Goal: Transaction & Acquisition: Purchase product/service

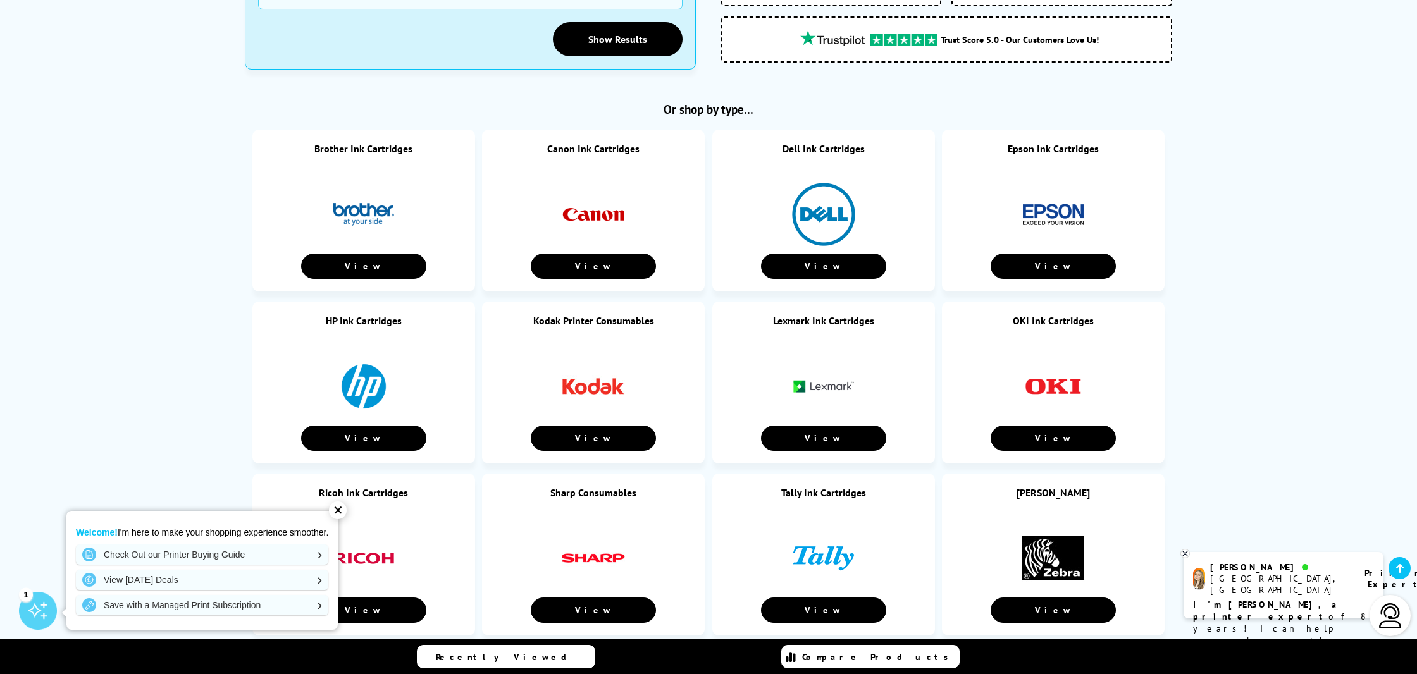
scroll to position [535, 0]
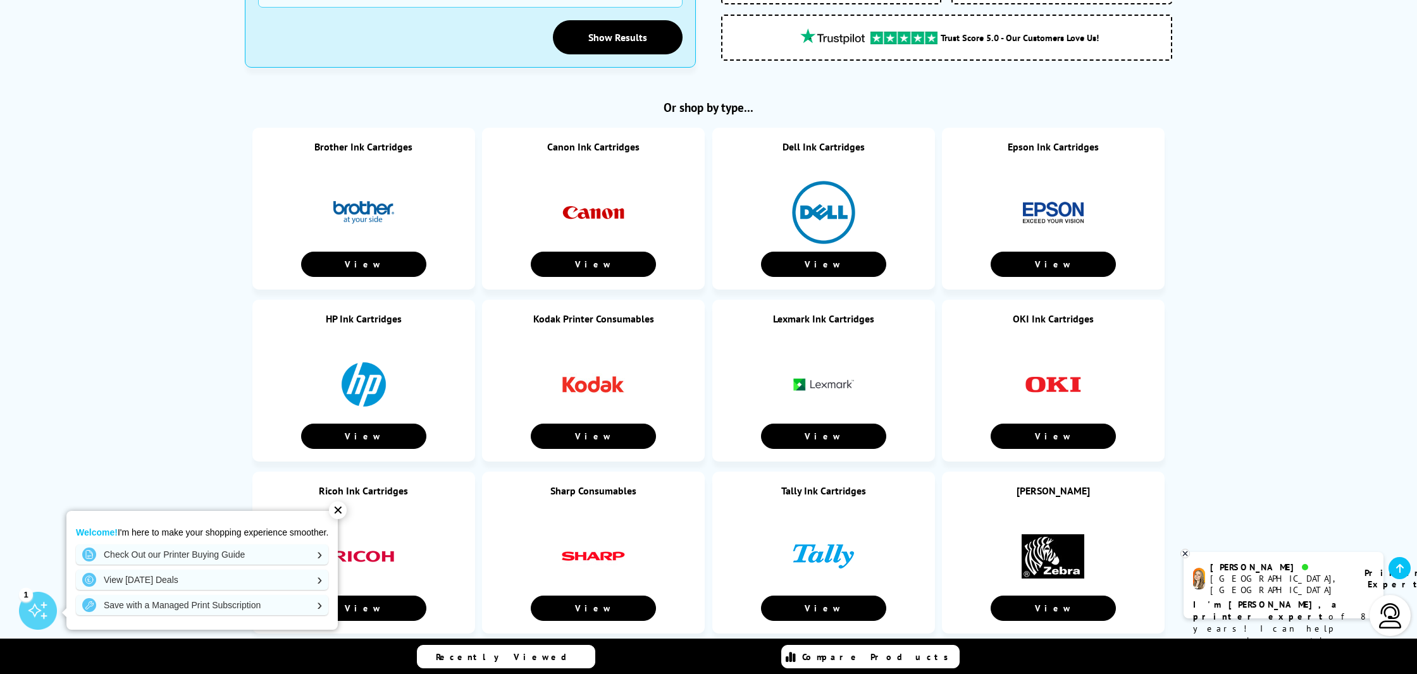
click at [371, 379] on img at bounding box center [363, 384] width 63 height 63
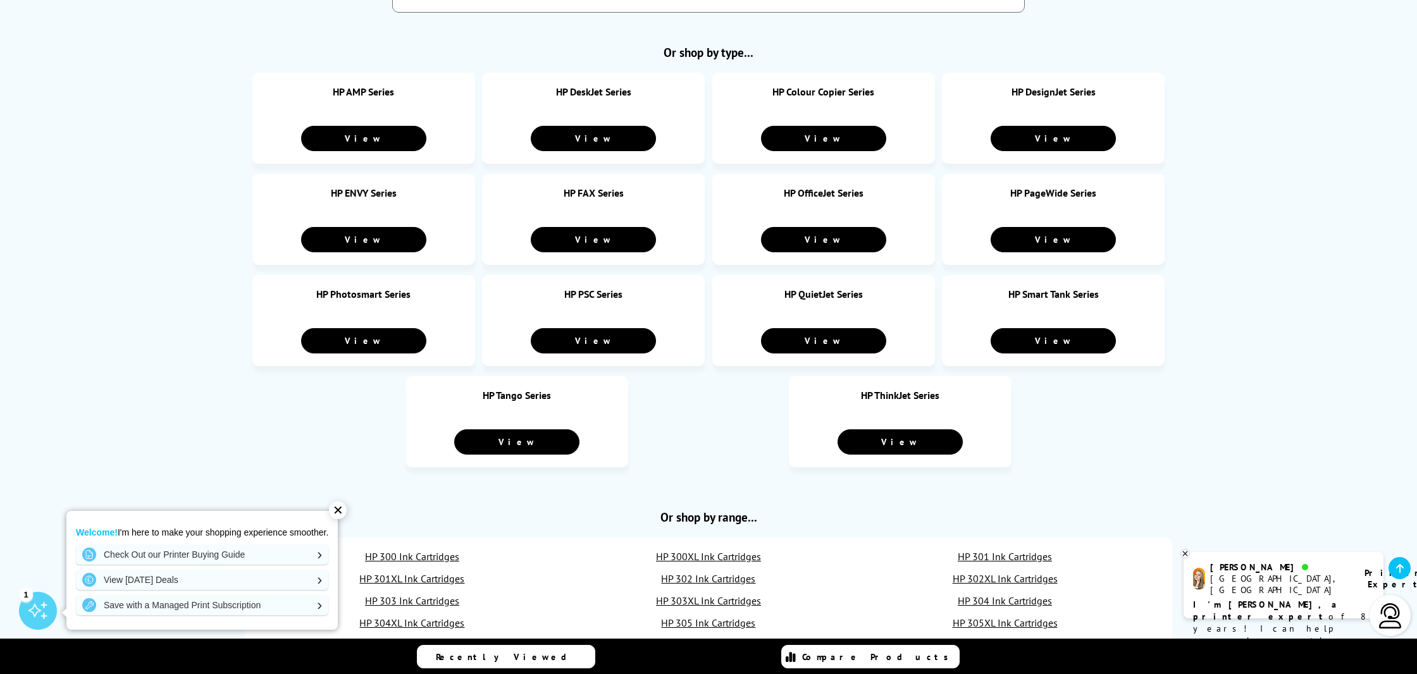
scroll to position [1190, 0]
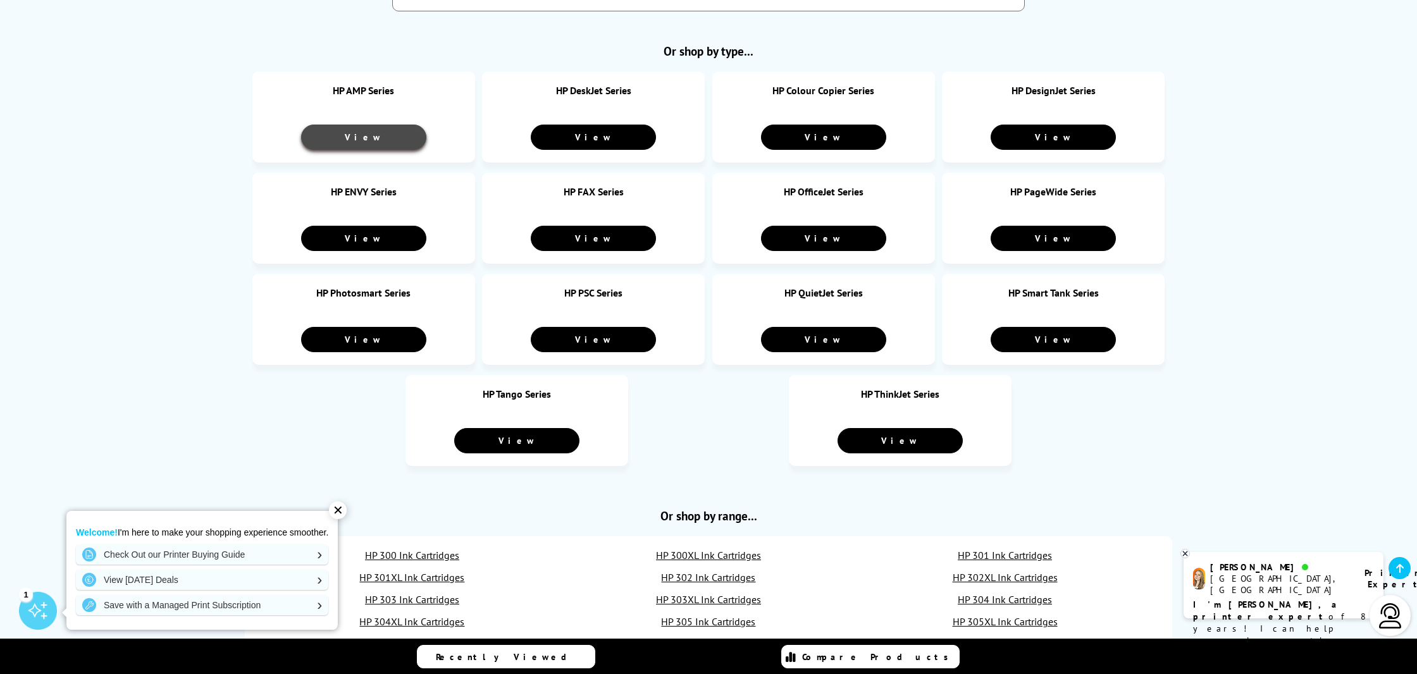
click at [383, 137] on link "View" at bounding box center [363, 137] width 125 height 25
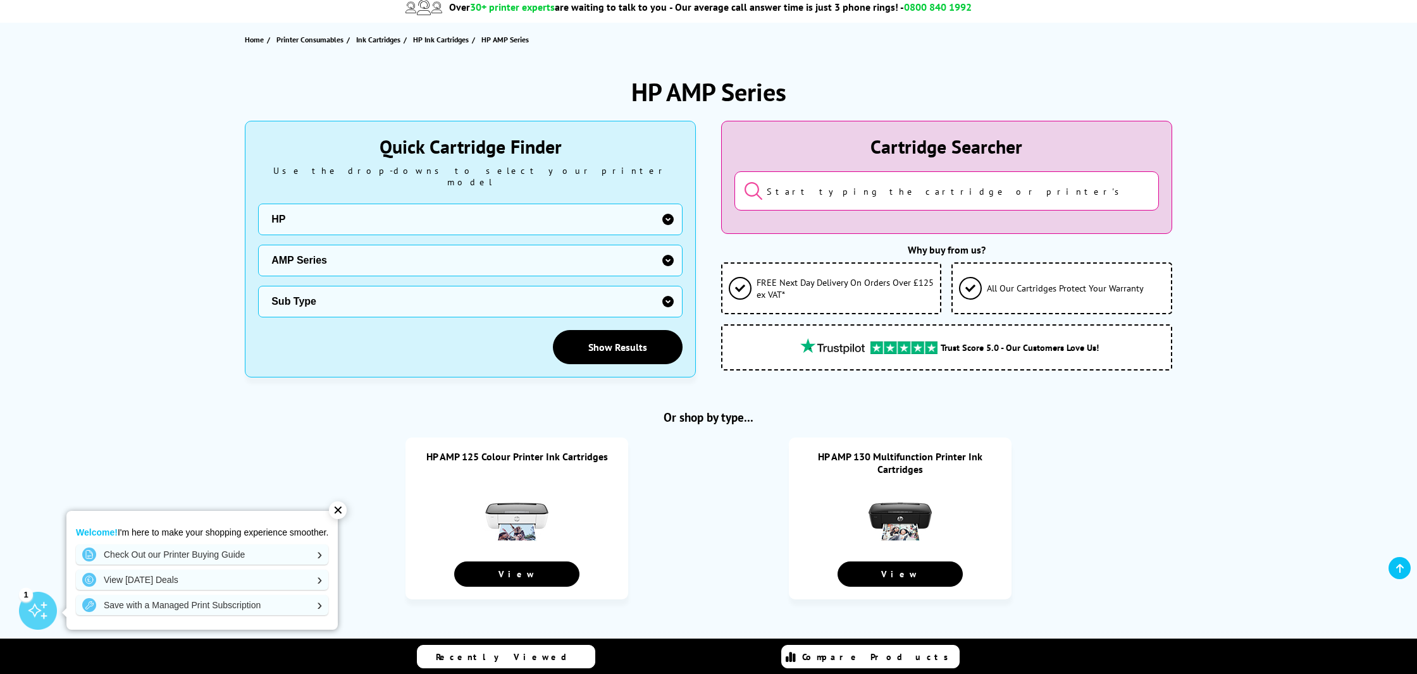
scroll to position [107, 0]
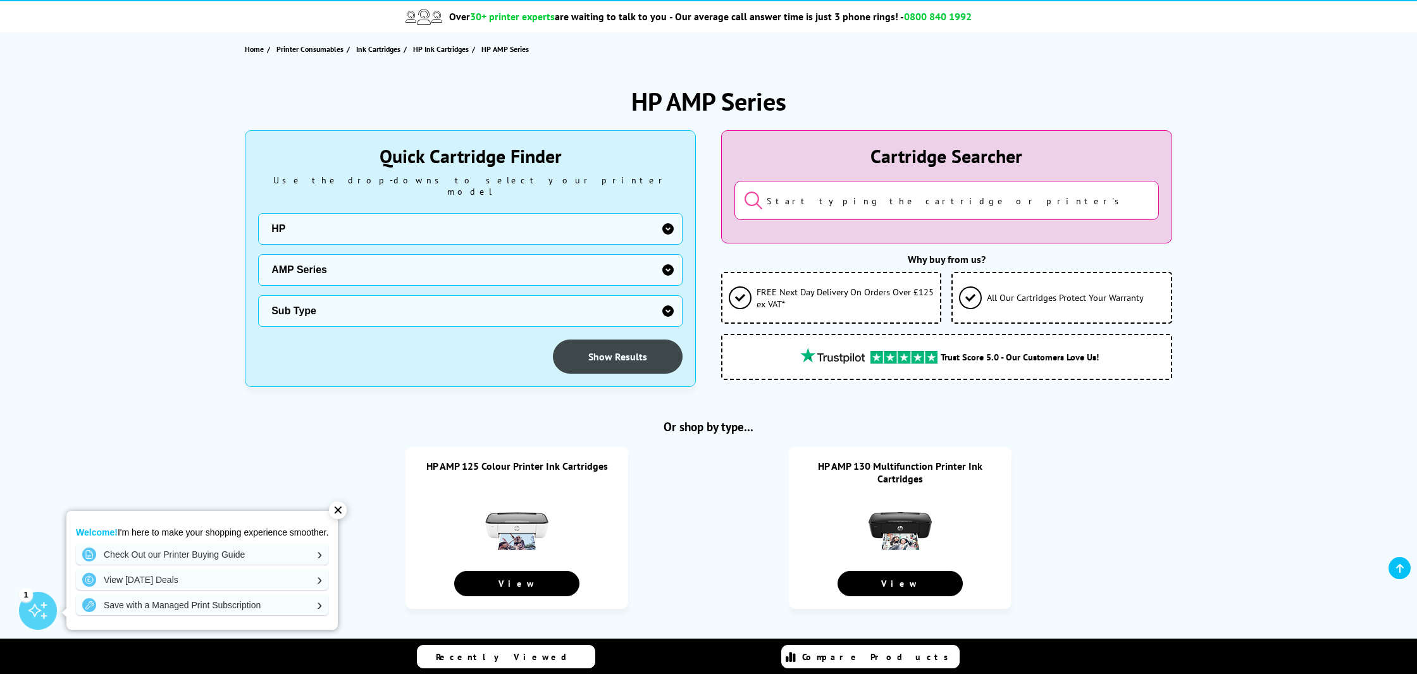
click at [600, 349] on link "Show Results" at bounding box center [618, 357] width 130 height 34
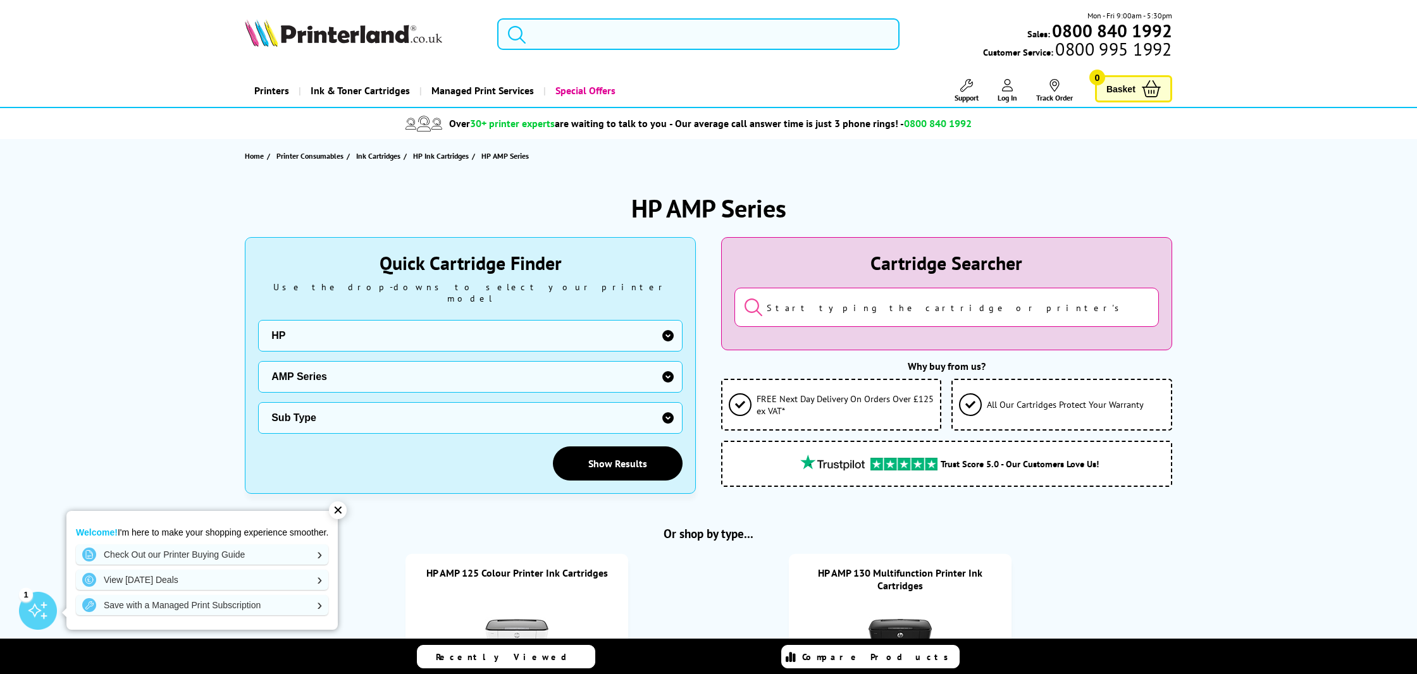
click at [630, 34] on input "search" at bounding box center [698, 34] width 402 height 32
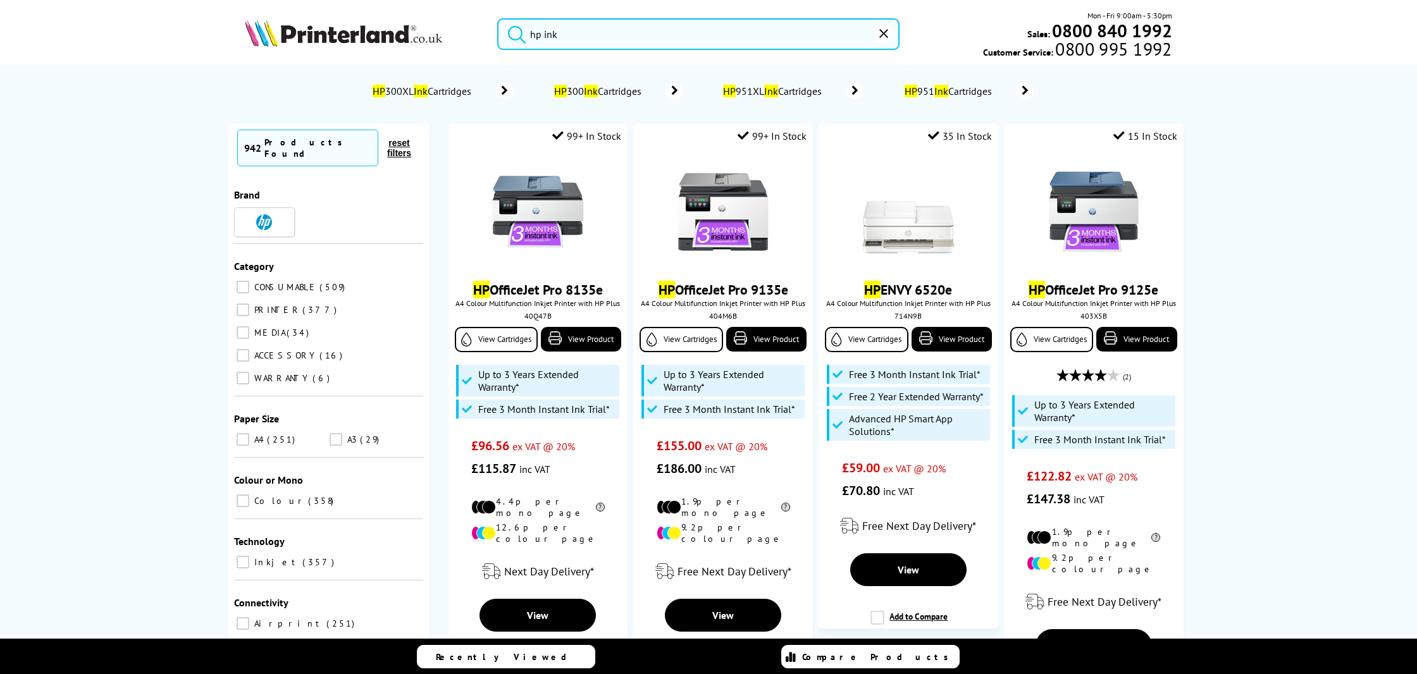
type input "hp ink"
click at [617, 93] on span "HP 300 Ink Cartridges" at bounding box center [599, 91] width 95 height 13
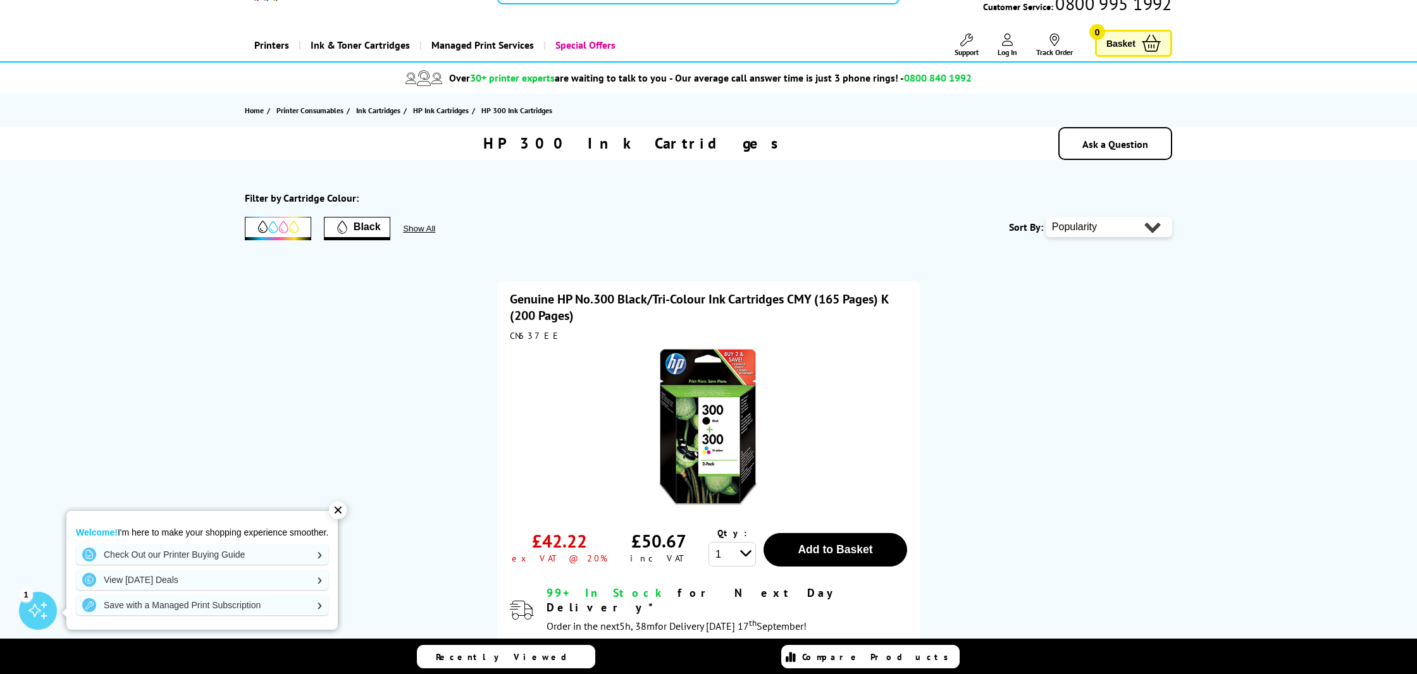
scroll to position [28, 0]
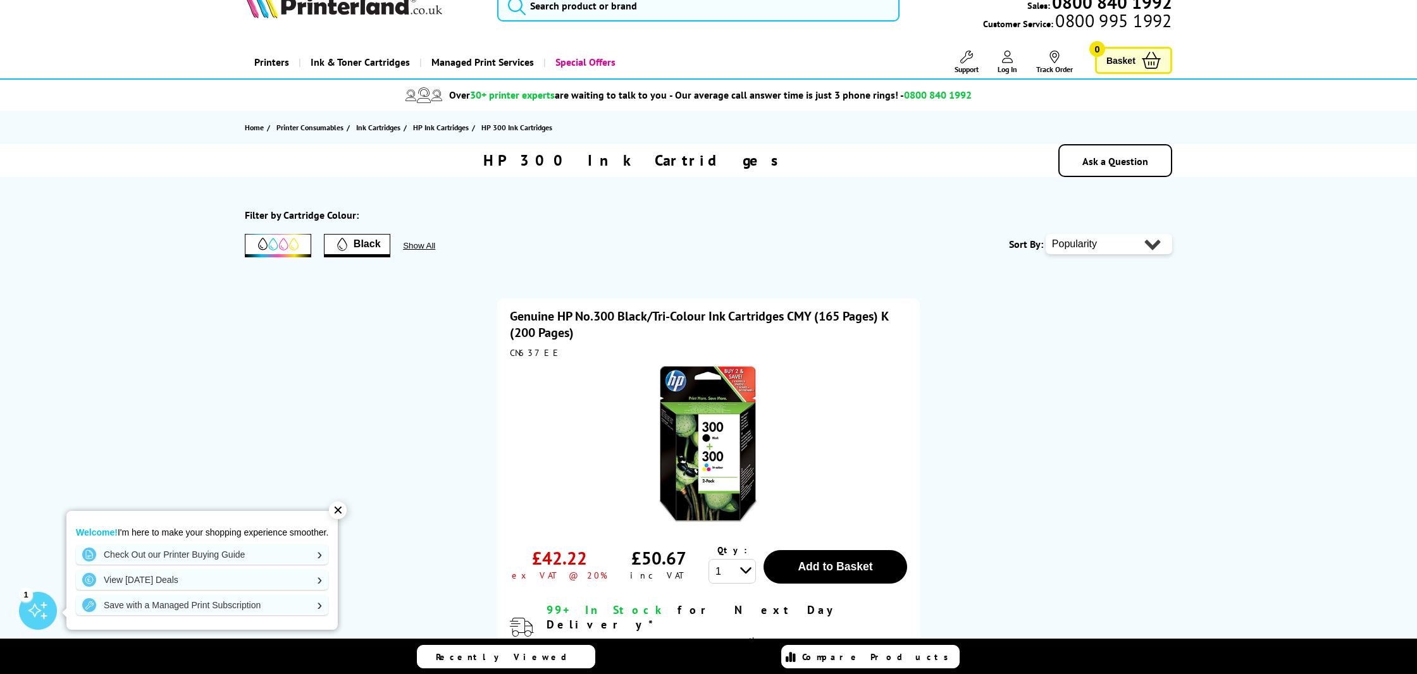
click at [526, 319] on link "Genuine HP No.300 Black/Tri-Colour Ink Cartridges CMY (165 Pages) K (200 Pages)" at bounding box center [699, 324] width 378 height 33
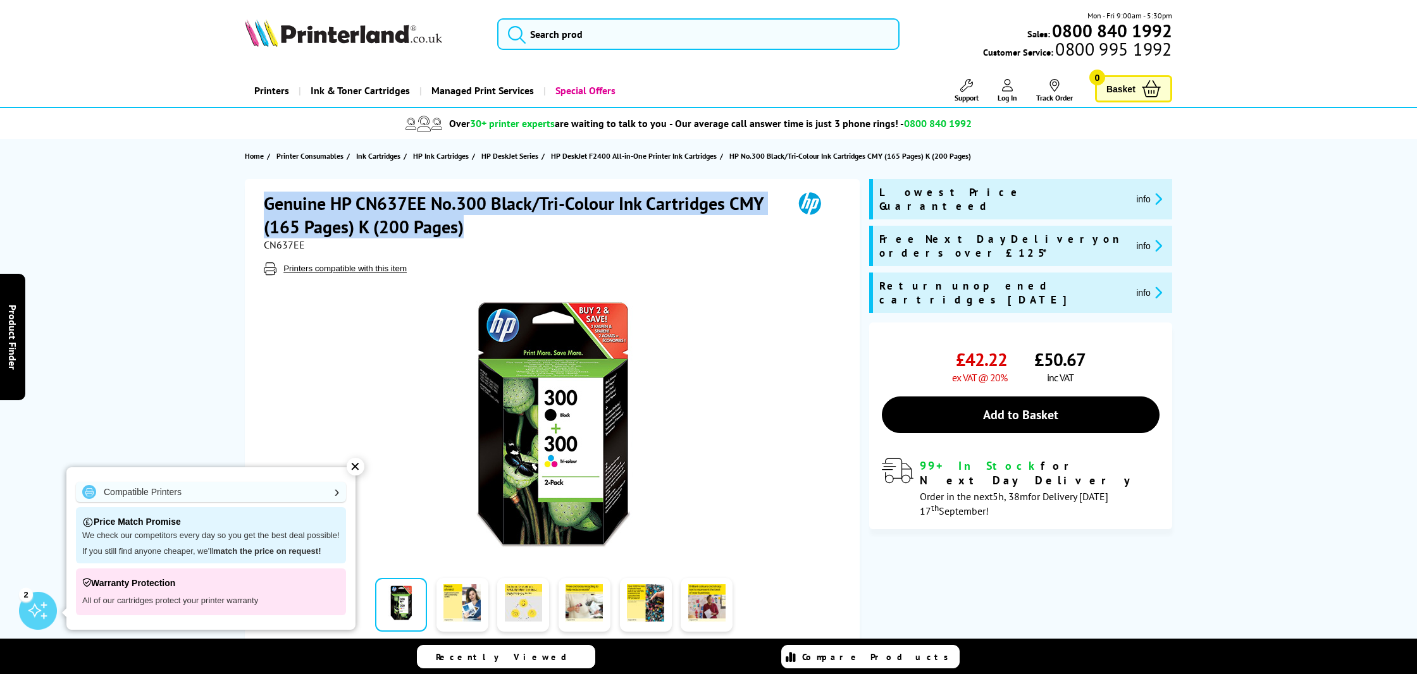
drag, startPoint x: 267, startPoint y: 202, endPoint x: 481, endPoint y: 233, distance: 216.0
click at [481, 233] on h1 "Genuine HP CN637EE No.300 Black/Tri-Colour Ink Cartridges CMY (165 Pages) K (20…" at bounding box center [522, 215] width 517 height 47
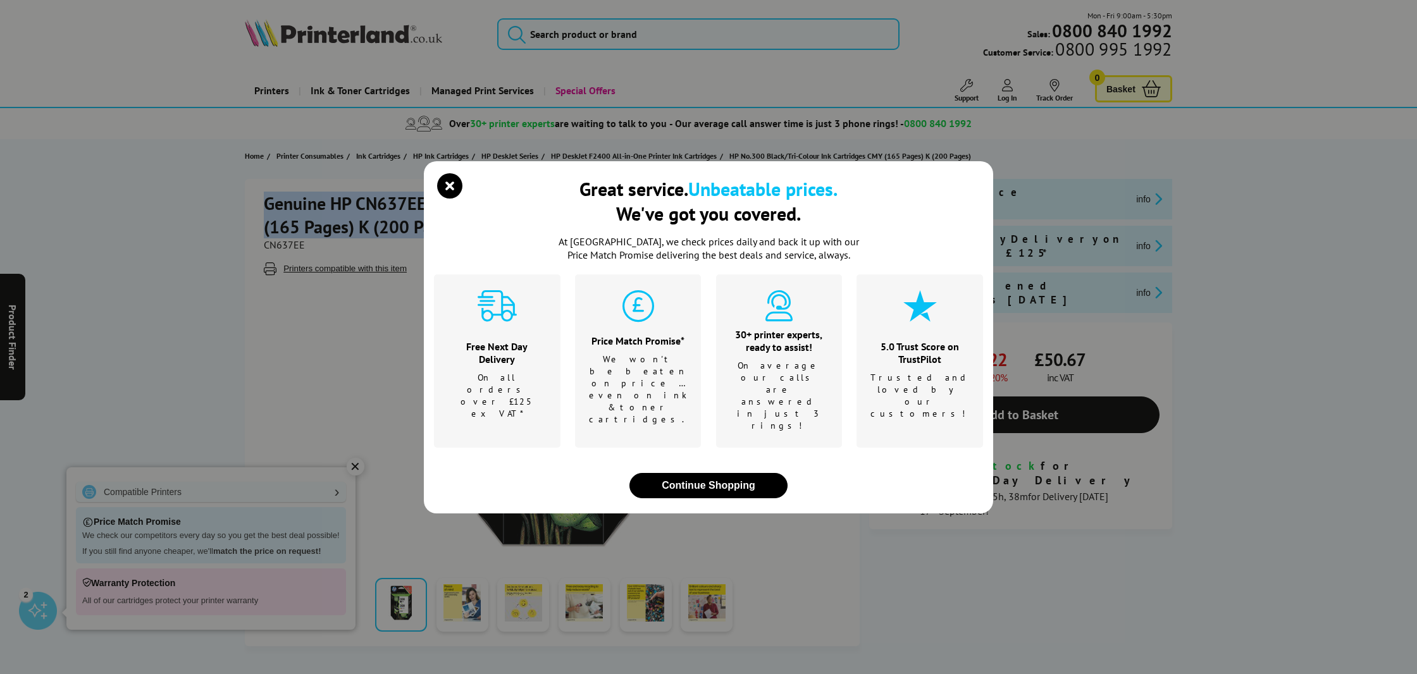
copy h1 "Genuine HP CN637EE No.300 Black/Tri-Colour Ink Cartridges CMY (165 Pages) K (20…"
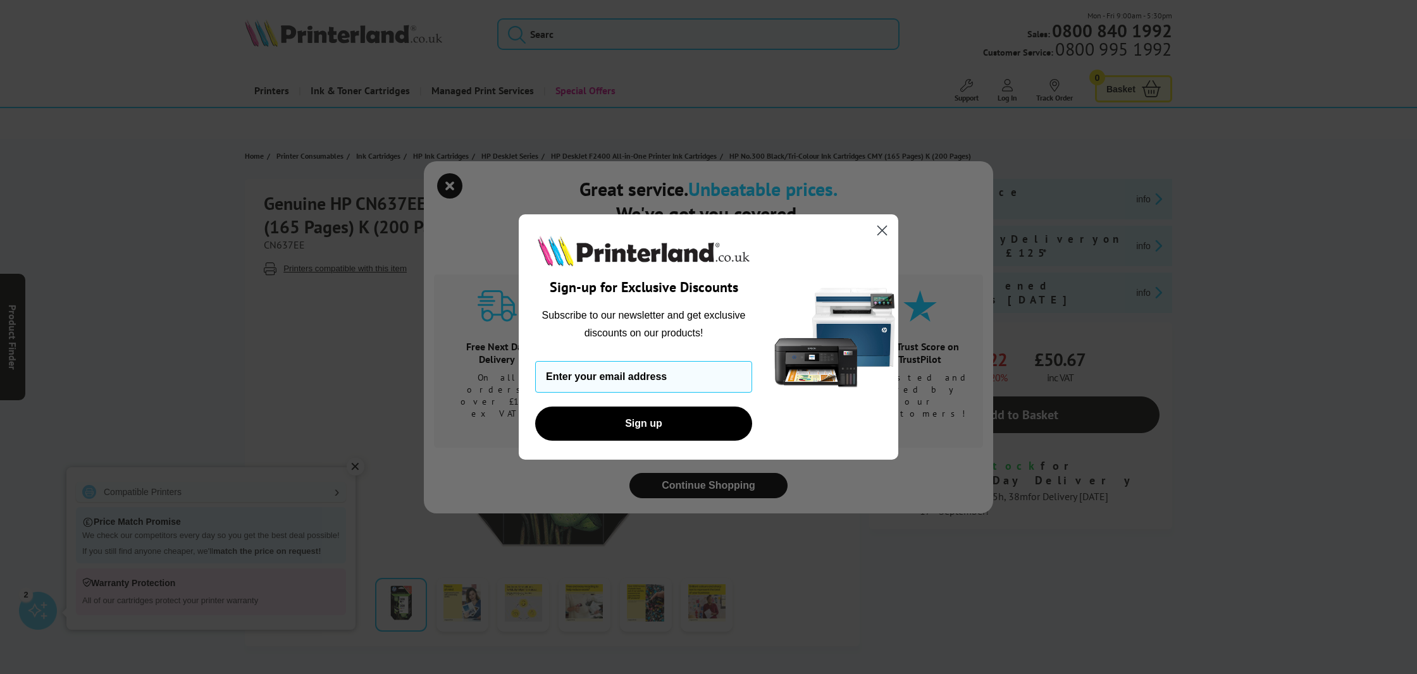
click at [882, 230] on icon "Close dialog" at bounding box center [882, 230] width 9 height 9
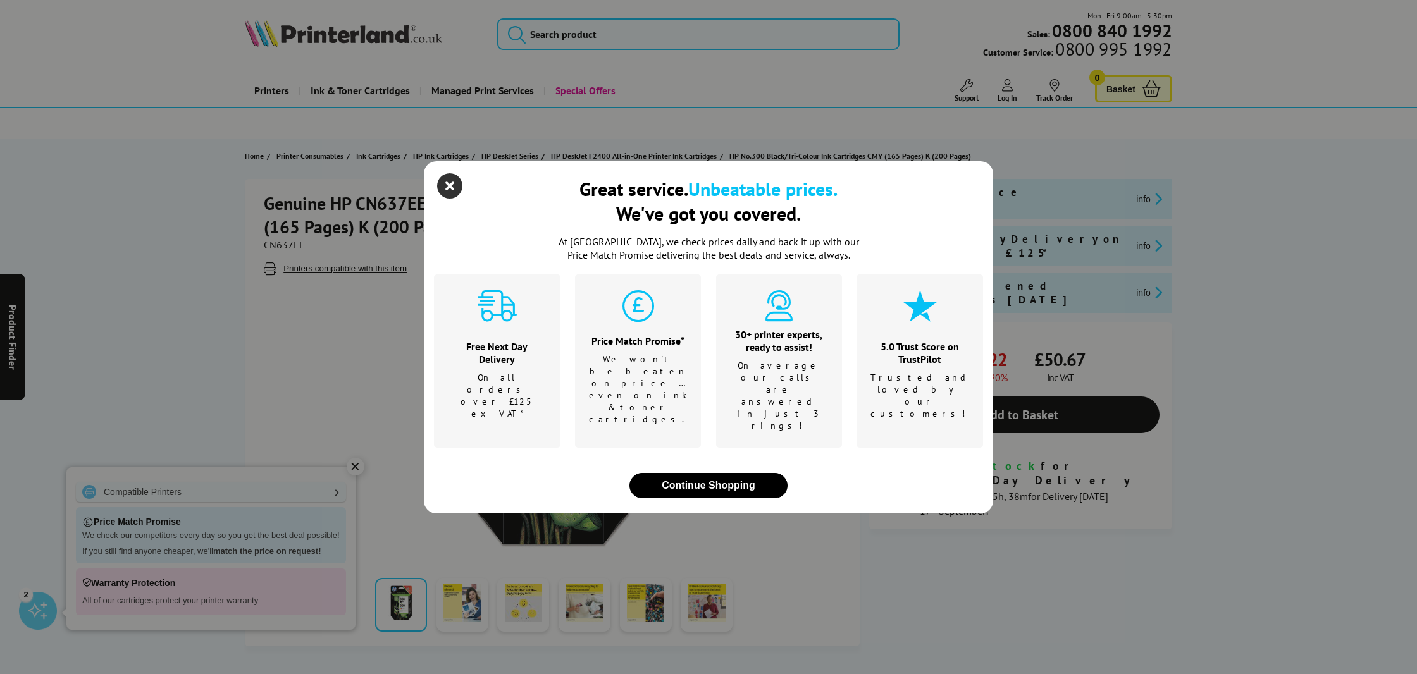
click at [448, 199] on icon "close modal" at bounding box center [449, 185] width 25 height 25
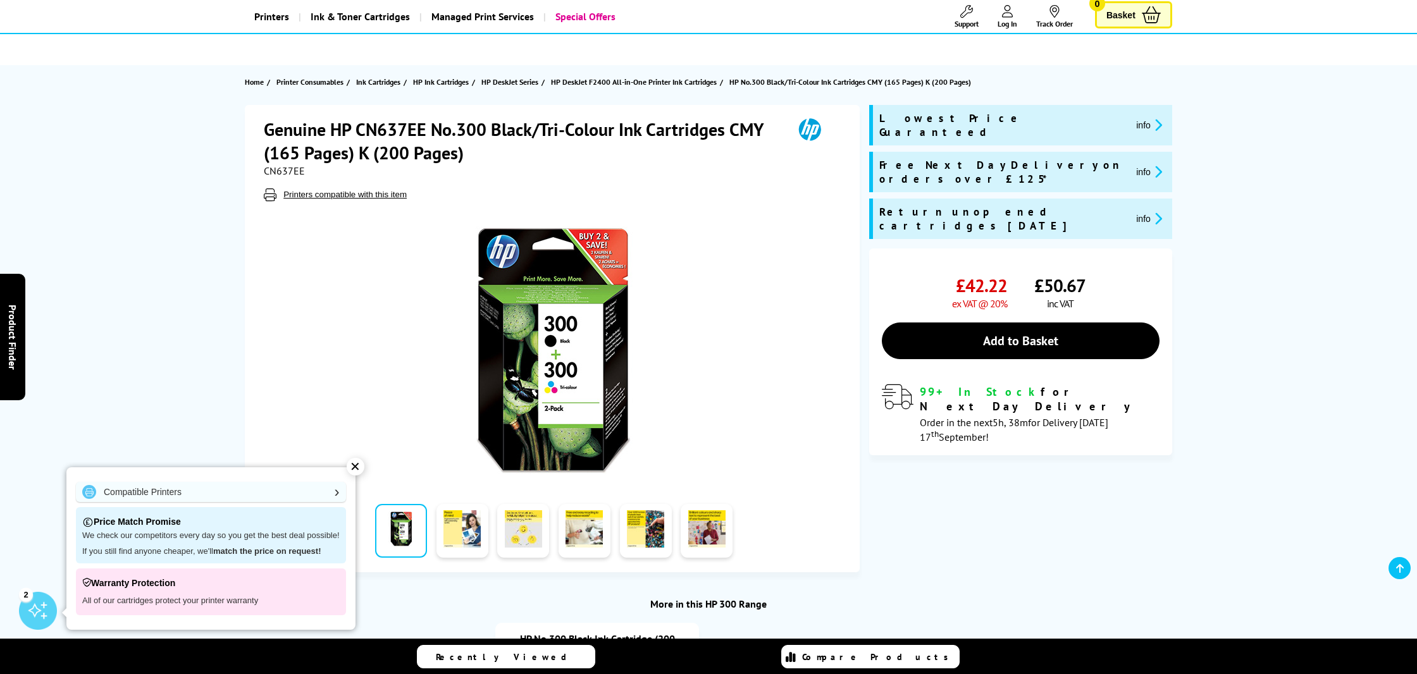
scroll to position [75, 0]
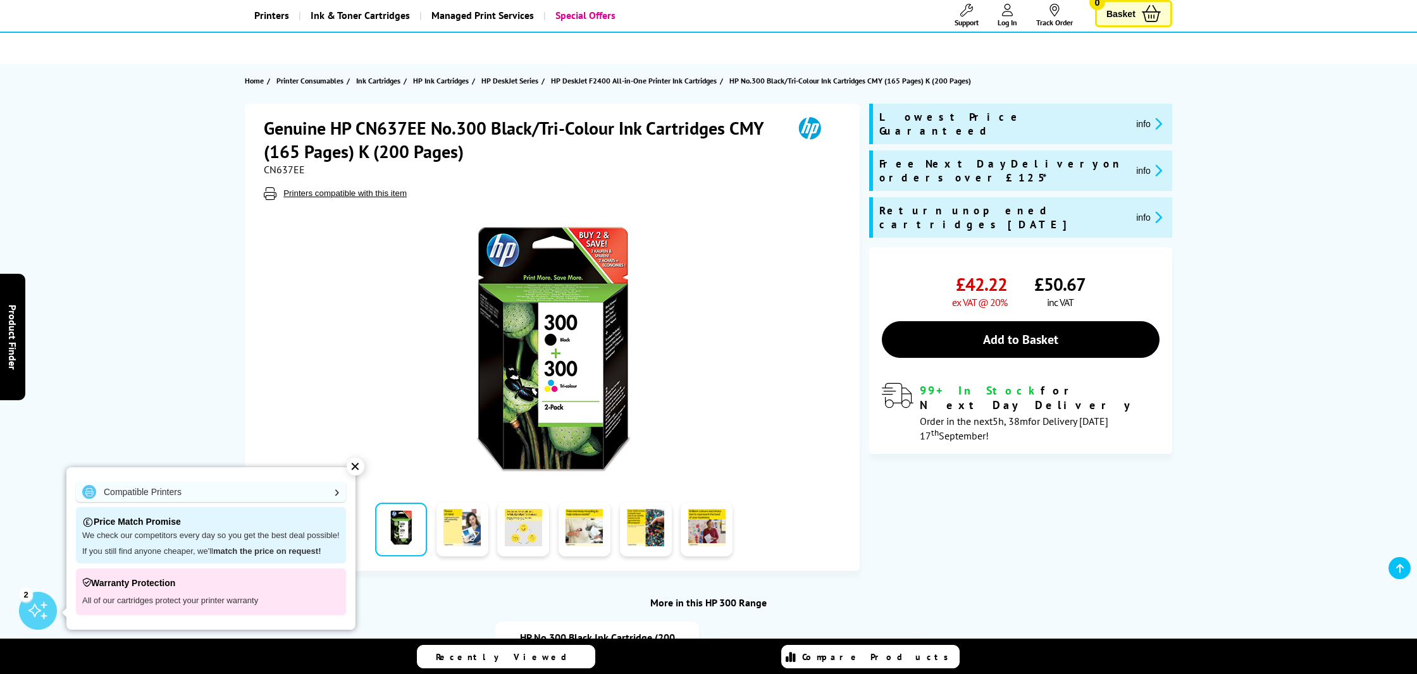
click at [1132, 118] on button "info" at bounding box center [1149, 123] width 34 height 15
